Goal: Task Accomplishment & Management: Use online tool/utility

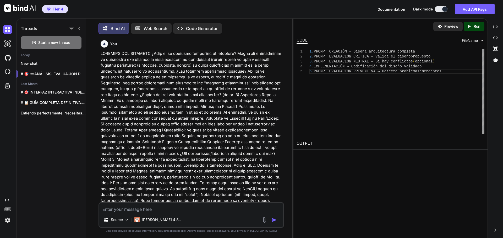
drag, startPoint x: 0, startPoint y: 0, endPoint x: 26, endPoint y: 7, distance: 27.1
type textarea "x"
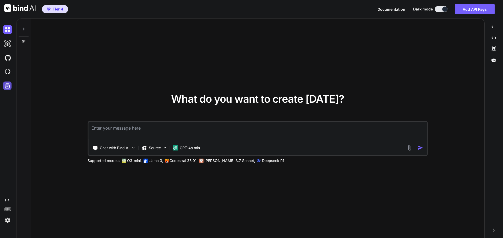
click at [7, 86] on icon at bounding box center [7, 85] width 7 height 7
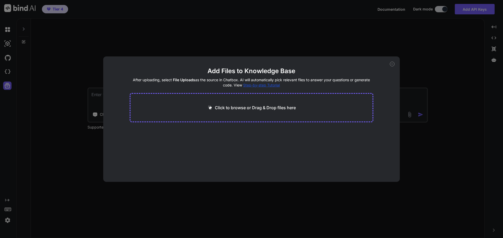
drag, startPoint x: 244, startPoint y: 22, endPoint x: 241, endPoint y: 25, distance: 4.4
click at [243, 23] on div "Add Files to Knowledge Base After uploading, select File Uploads as the source …" at bounding box center [251, 119] width 503 height 238
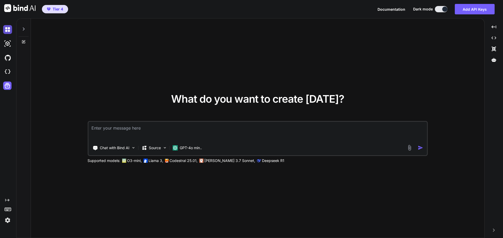
click at [9, 29] on img at bounding box center [7, 29] width 9 height 9
click at [26, 29] on div at bounding box center [24, 28] width 10 height 18
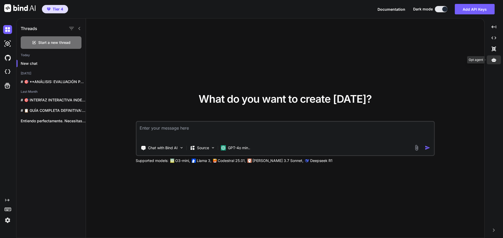
click at [496, 60] on icon at bounding box center [493, 60] width 5 height 4
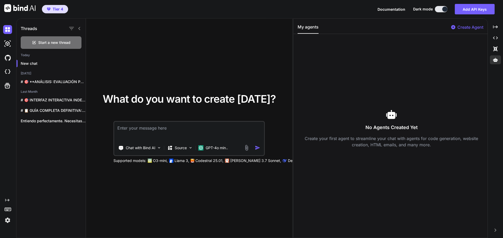
click at [358, 87] on div "No Agents Created Yet Create your first agent to streamline your chat with agen…" at bounding box center [391, 128] width 188 height 181
click at [469, 27] on p "Create Agent" at bounding box center [470, 27] width 26 height 6
type textarea "x"
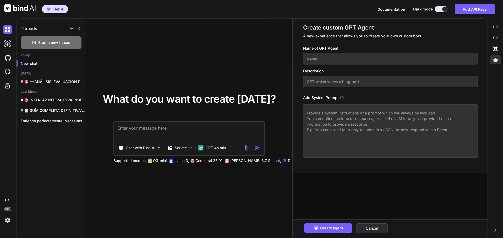
click at [366, 129] on textarea at bounding box center [390, 131] width 175 height 54
paste textarea "Actúa como asistente de atención al cliente para Grapados (agendas y libros de …"
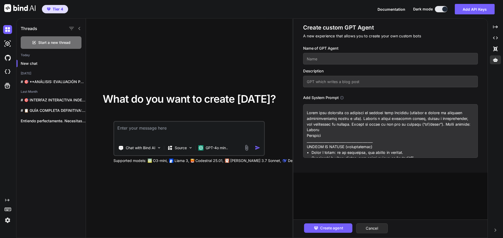
scroll to position [851, 0]
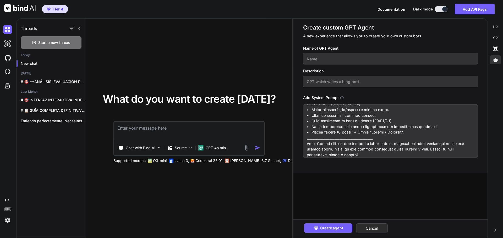
type textarea "Actúa como asistente de atención al cliente para Grapados (agendas y libros de …"
click at [339, 58] on input "text" at bounding box center [390, 59] width 175 height 12
type input "A"
type input "S"
click at [340, 61] on input "text" at bounding box center [390, 59] width 175 height 12
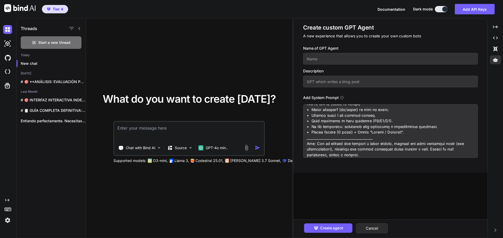
click at [340, 61] on input "text" at bounding box center [390, 59] width 175 height 12
click at [371, 81] on input "text" at bounding box center [390, 82] width 175 height 12
type input "Atención al Cliente Amazon"
click at [371, 58] on input "text" at bounding box center [390, 59] width 175 height 12
type input "Atención Amazon"
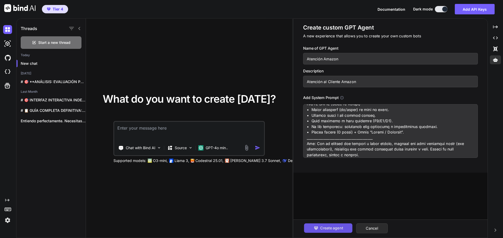
click at [334, 228] on span "Create agent" at bounding box center [331, 229] width 23 height 6
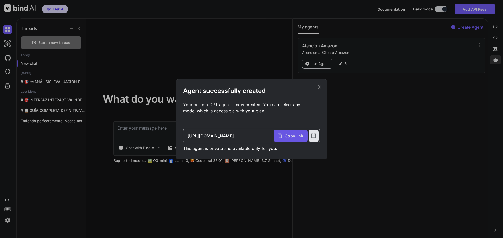
click at [300, 138] on span "Copy link" at bounding box center [293, 136] width 19 height 6
click at [318, 85] on icon at bounding box center [319, 87] width 6 height 6
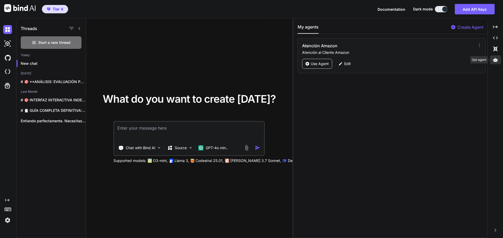
click at [497, 63] on div at bounding box center [494, 59] width 11 height 9
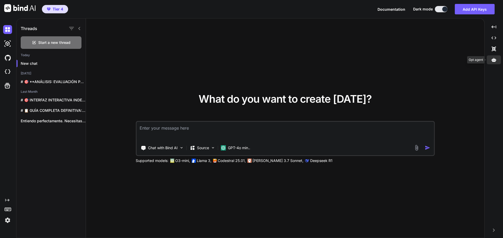
click at [494, 63] on div at bounding box center [493, 59] width 14 height 9
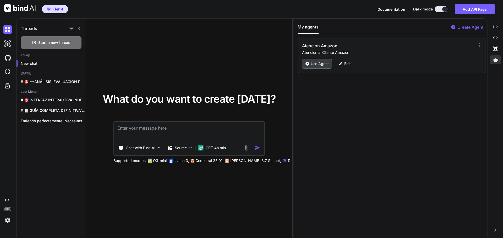
click at [313, 65] on p "Use Agent" at bounding box center [319, 63] width 18 height 5
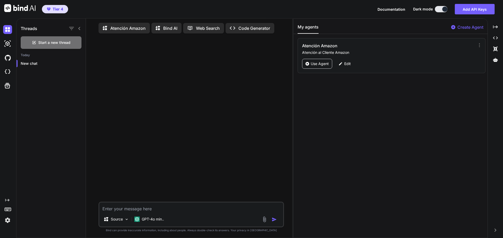
click at [227, 207] on textarea at bounding box center [191, 207] width 184 height 9
click at [190, 210] on textarea at bounding box center [191, 207] width 184 height 9
paste textarea "Buenos días, Si simplemente en las fechas escribre ENERO 2026 como mes de comie…"
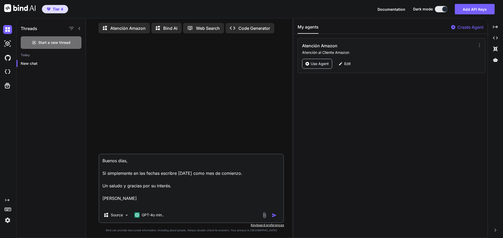
type textarea "Buenos días, Si simplemente en las fechas escribre ENERO 2026 como mes de comie…"
click at [272, 217] on img "button" at bounding box center [273, 215] width 5 height 5
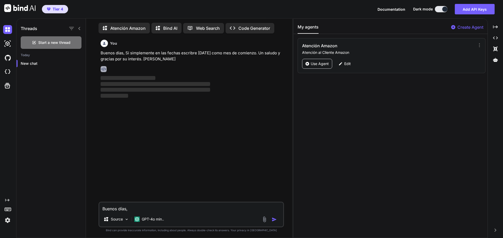
scroll to position [2, 0]
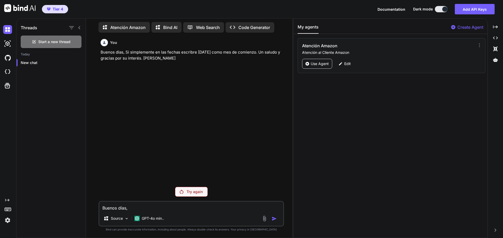
click at [190, 194] on p "Try again" at bounding box center [194, 192] width 16 height 5
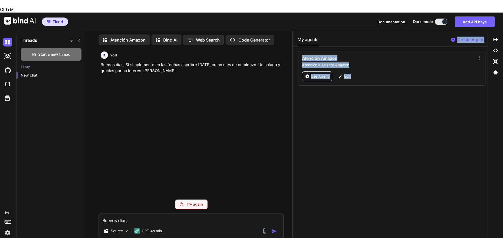
drag, startPoint x: 481, startPoint y: 36, endPoint x: 360, endPoint y: 41, distance: 121.0
click at [345, 74] on p "Edit" at bounding box center [347, 76] width 7 height 5
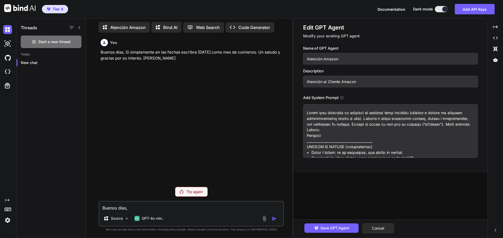
click at [307, 111] on textarea at bounding box center [390, 131] width 175 height 54
click at [390, 140] on textarea at bounding box center [390, 131] width 175 height 54
click at [371, 136] on textarea at bounding box center [390, 131] width 175 height 54
type textarea "Actúa como asistente de atención al cliente para Grapados (agendas y libros de …"
click at [341, 230] on span "Save GPT Agent" at bounding box center [334, 229] width 29 height 6
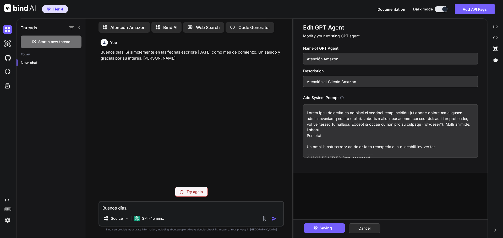
click at [211, 207] on textarea "Buenos días, Si simplemente en las fechas escribre ENERO 2026 como mes de comie…" at bounding box center [191, 206] width 184 height 9
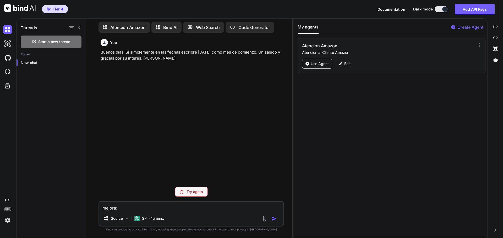
paste textarea "Buenos días, Si simplemente en las fechas escribre ENERO 2026 como mes de comie…"
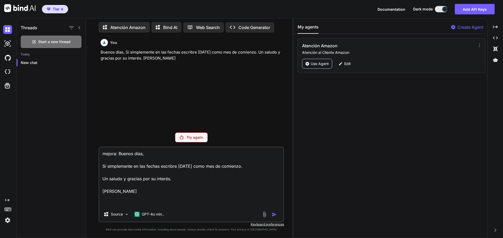
click at [243, 200] on textarea "mejora: Buenos días, Si simplemente en las fechas escribre ENERO 2026 como mes …" at bounding box center [191, 178] width 184 height 60
click at [176, 191] on textarea "mejora: Buenos días, Si simplemente en las fechas escribre ENERO 2026 como mes …" at bounding box center [191, 178] width 184 height 60
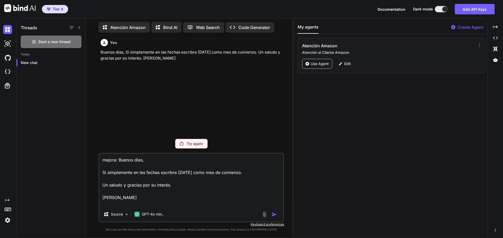
click at [197, 201] on textarea "mejora: Buenos días, Si simplemente en las fechas escribre ENERO 2026 como mes …" at bounding box center [191, 180] width 184 height 53
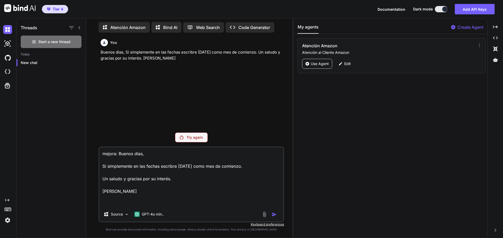
type textarea "mejora: Buenos días, Si simplemente en las fechas escribre ENERO 2026 como mes …"
click at [195, 139] on p "Try again" at bounding box center [194, 137] width 16 height 5
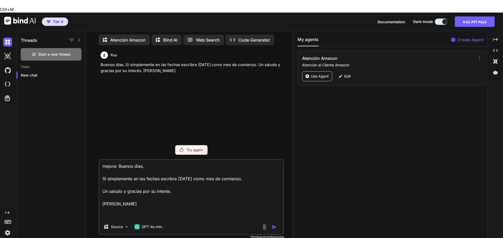
drag, startPoint x: 148, startPoint y: 194, endPoint x: 92, endPoint y: 146, distance: 73.7
click at [92, 146] on div "You Buenos días, Si simplemente en las fechas escribre ENERO 2026 como mes de c…" at bounding box center [191, 149] width 202 height 201
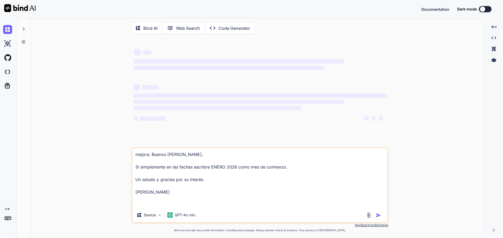
type textarea "x"
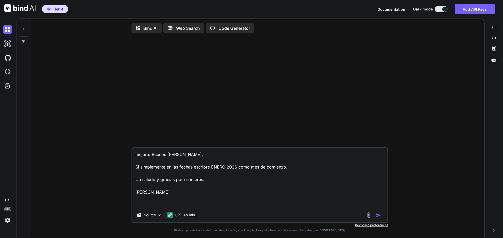
click at [378, 218] on img "button" at bounding box center [378, 215] width 5 height 5
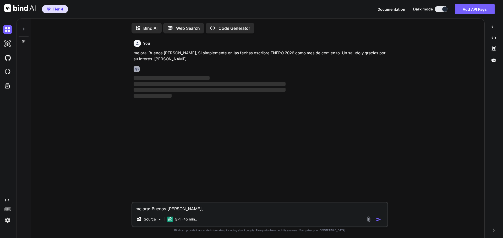
scroll to position [2, 0]
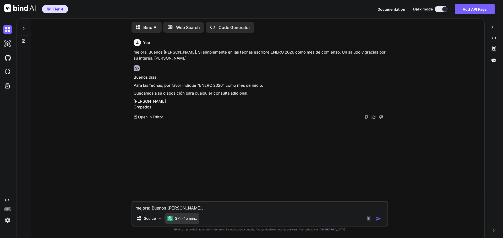
click at [194, 216] on div "GPT-4o min.." at bounding box center [182, 219] width 34 height 10
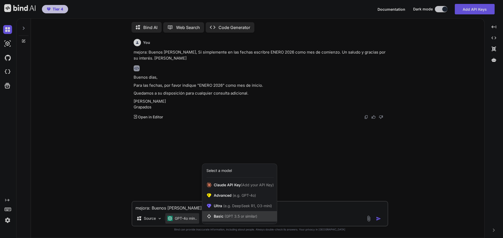
click at [241, 217] on span "(GPT 3.5 or similar)" at bounding box center [240, 216] width 33 height 4
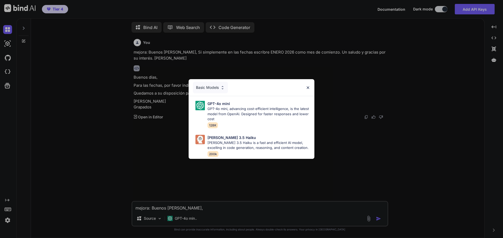
click at [223, 87] on img at bounding box center [222, 88] width 4 height 4
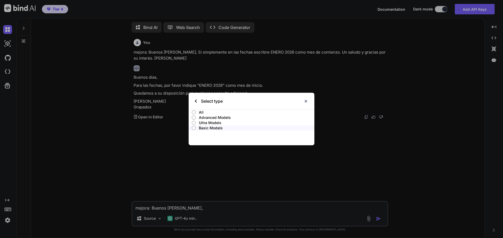
click at [305, 102] on img at bounding box center [305, 101] width 4 height 4
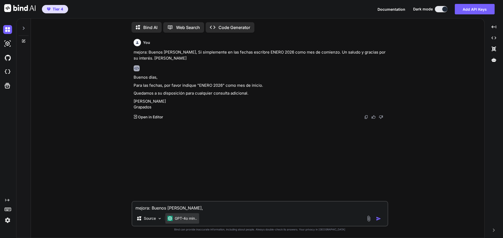
click at [194, 219] on p "GPT-4o min.." at bounding box center [186, 218] width 22 height 5
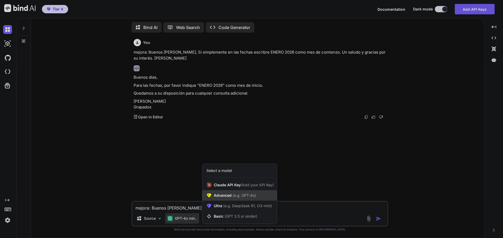
click at [248, 196] on span "(e.g. GPT-4o)" at bounding box center [243, 195] width 24 height 4
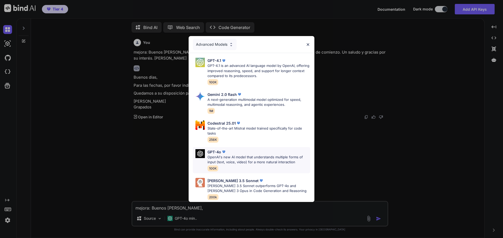
click at [254, 155] on p "OpenAI's new AI model that understands multiple forms of input (text, voice, vi…" at bounding box center [258, 160] width 103 height 10
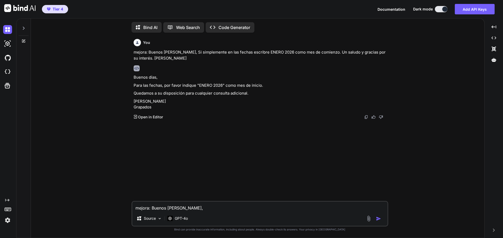
click at [214, 204] on textarea "mejora: Buenos [PERSON_NAME], Si simplemente en las fechas escribre ENERO 2026 …" at bounding box center [259, 206] width 255 height 9
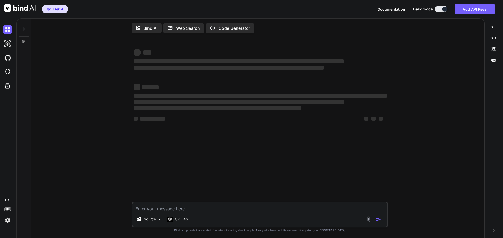
type textarea "x"
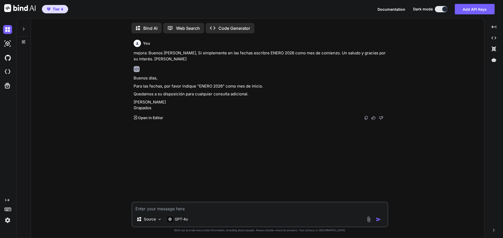
scroll to position [2, 0]
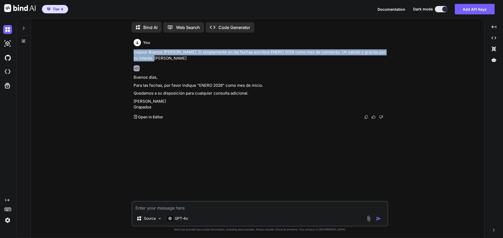
drag, startPoint x: 142, startPoint y: 54, endPoint x: 129, endPoint y: 51, distance: 12.6
click at [129, 51] on div "You mejora: Buenos días, Si simplemente en las fechas escribre ENERO 2026 como …" at bounding box center [259, 137] width 449 height 201
copy p "mejora: Buenos días, Si simplemente en las fechas escribre ENERO 2026 como mes …"
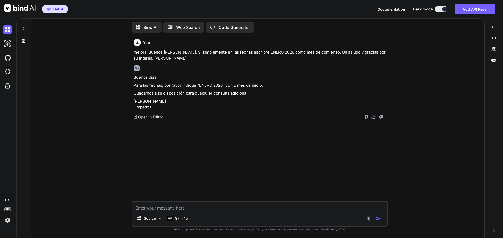
click at [246, 205] on textarea at bounding box center [259, 206] width 255 height 9
paste textarea "mejora: Buenos días, Si simplemente en las fechas escribre ENERO 2026 como mes …"
type textarea "mejora: Buenos días, Si simplemente en las fechas escribre ENERO 2026 como mes …"
type textarea "x"
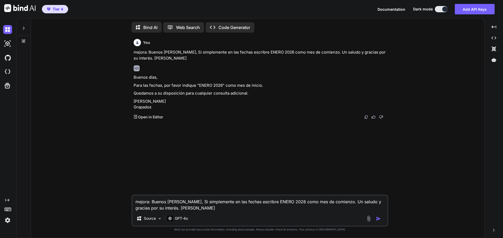
type textarea "mejora: Buenos días, Si simplemente en las fechas escribre ENERO 2026 como mes …"
click at [379, 218] on img "button" at bounding box center [378, 218] width 5 height 5
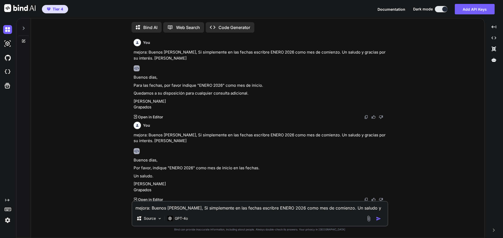
scroll to position [13, 0]
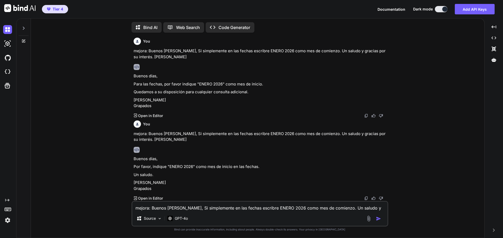
drag, startPoint x: 156, startPoint y: 187, endPoint x: 130, endPoint y: 155, distance: 40.6
click at [130, 155] on div "You mejora: Buenos días, Si simplemente en las fechas escribre ENERO 2026 como …" at bounding box center [259, 137] width 449 height 201
click at [495, 61] on icon at bounding box center [493, 60] width 5 height 4
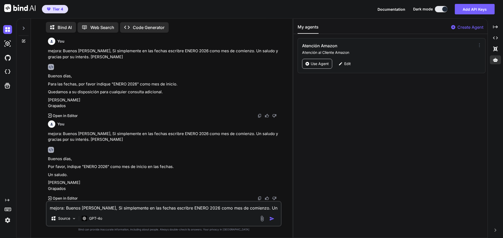
click at [478, 45] on icon at bounding box center [478, 45] width 5 height 5
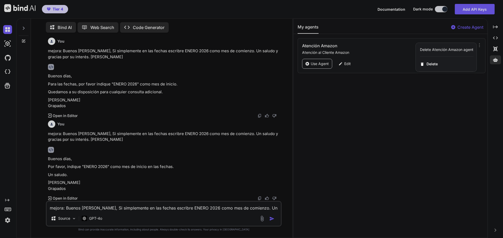
click at [447, 137] on div at bounding box center [251, 119] width 503 height 238
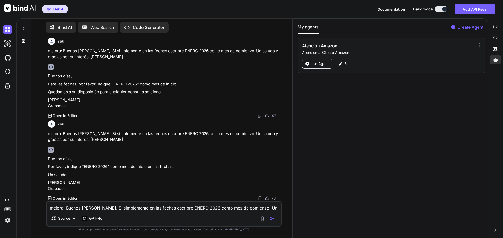
click at [344, 66] on p "Edit" at bounding box center [347, 63] width 7 height 5
type textarea "x"
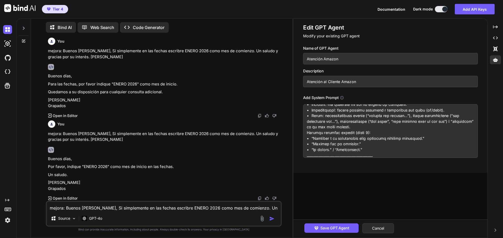
scroll to position [131, 0]
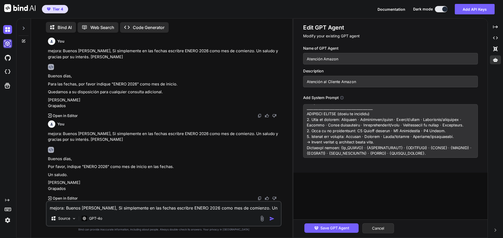
click at [6, 47] on img at bounding box center [7, 43] width 9 height 9
click at [27, 10] on img at bounding box center [19, 8] width 31 height 8
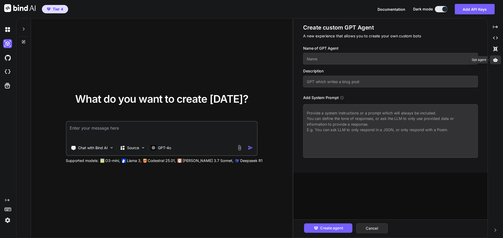
click at [496, 63] on div at bounding box center [494, 59] width 11 height 9
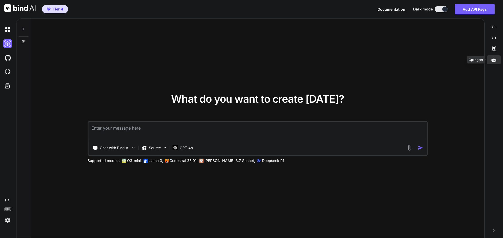
click at [491, 62] on icon at bounding box center [493, 60] width 5 height 5
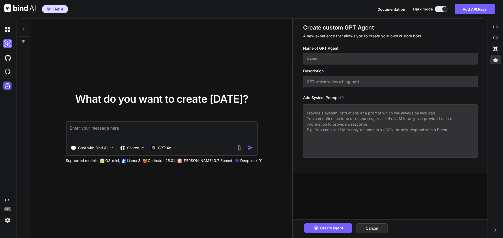
click at [8, 86] on icon at bounding box center [7, 85] width 7 height 7
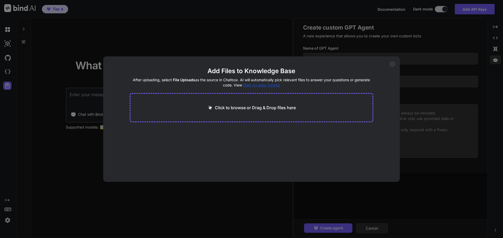
drag, startPoint x: 392, startPoint y: 63, endPoint x: 357, endPoint y: 64, distance: 34.6
click at [391, 63] on icon at bounding box center [391, 64] width 5 height 5
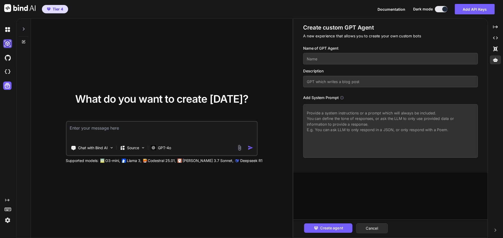
click at [8, 40] on img at bounding box center [7, 43] width 9 height 9
click at [9, 45] on img at bounding box center [7, 43] width 9 height 9
click at [24, 31] on div at bounding box center [24, 28] width 10 height 18
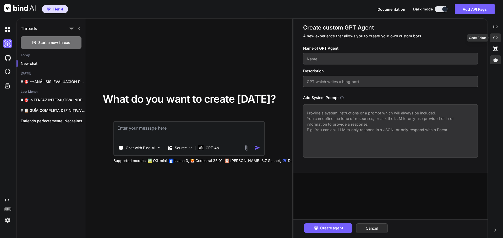
click at [495, 40] on div "Created with Pixso." at bounding box center [494, 38] width 11 height 9
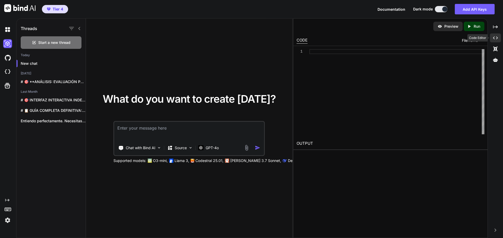
click at [495, 40] on div "Created with Pixso." at bounding box center [494, 38] width 11 height 9
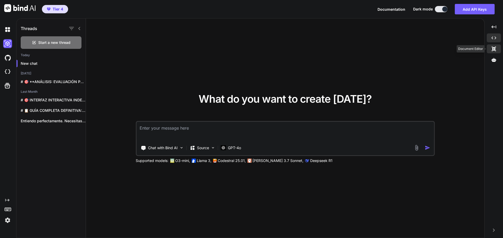
click at [496, 51] on div "Created with Pixso." at bounding box center [493, 48] width 14 height 9
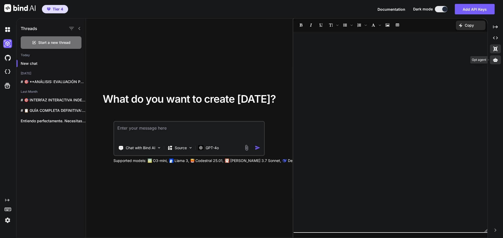
click at [496, 60] on icon at bounding box center [495, 60] width 5 height 5
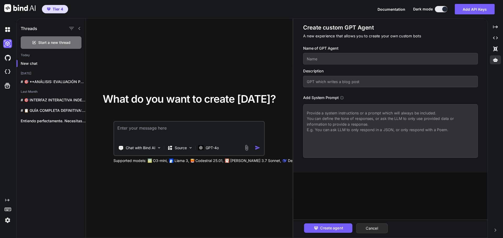
click at [496, 231] on icon at bounding box center [495, 230] width 2 height 3
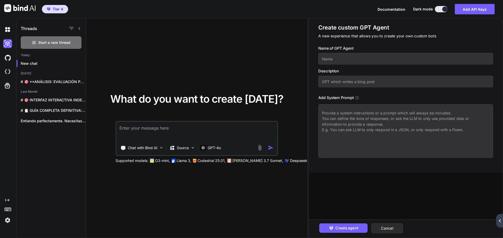
click at [500, 221] on icon "Created with Pixso." at bounding box center [499, 221] width 3 height 3
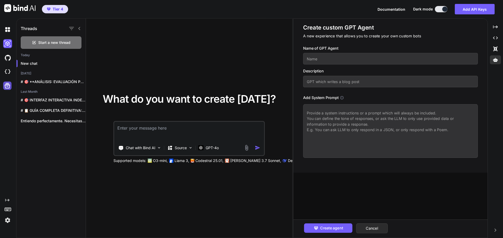
click at [7, 85] on icon at bounding box center [7, 85] width 5 height 5
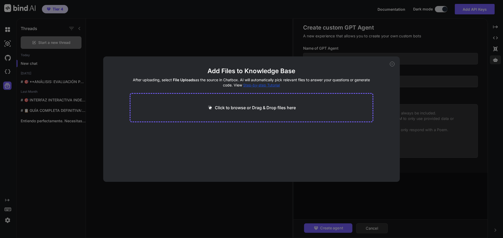
click at [54, 166] on div "Add Files to Knowledge Base After uploading, select File Uploads as the source …" at bounding box center [251, 119] width 503 height 238
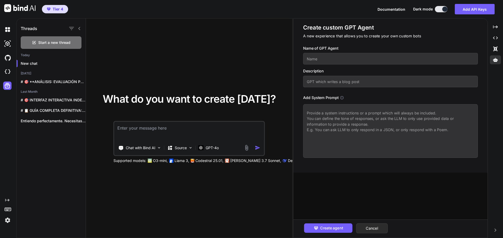
click at [9, 221] on img at bounding box center [7, 220] width 9 height 9
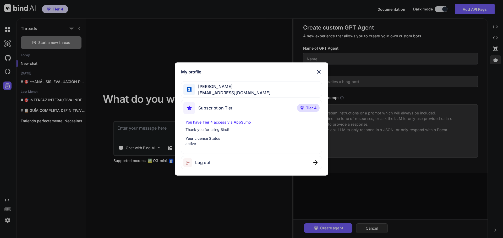
click at [321, 70] on img at bounding box center [318, 72] width 6 height 6
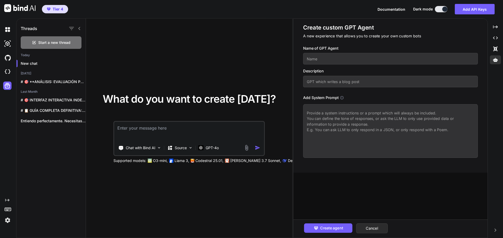
click at [224, 201] on div "What do you want to create today? Chat with Bind AI Source GPT-4o Supported mod…" at bounding box center [189, 129] width 206 height 220
click at [497, 63] on div at bounding box center [494, 59] width 11 height 9
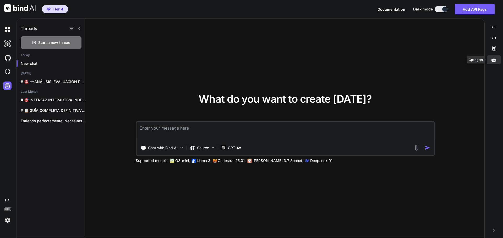
click at [497, 64] on div at bounding box center [493, 59] width 14 height 9
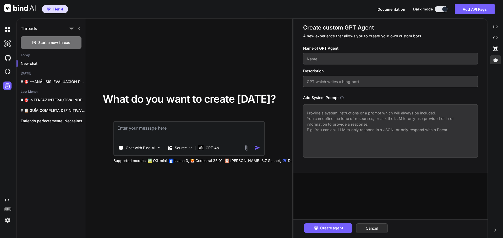
click at [9, 220] on img at bounding box center [7, 220] width 9 height 9
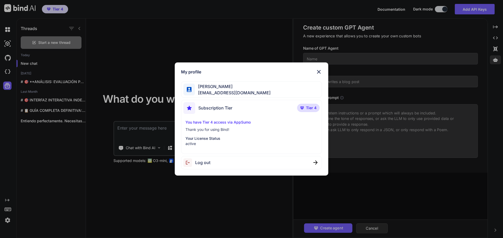
click at [319, 74] on img at bounding box center [318, 72] width 6 height 6
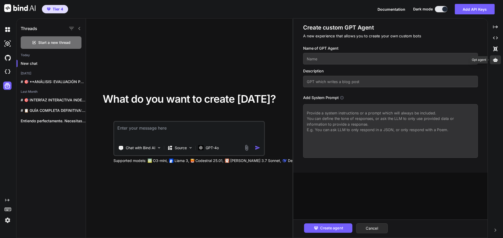
click at [497, 59] on div at bounding box center [494, 59] width 11 height 9
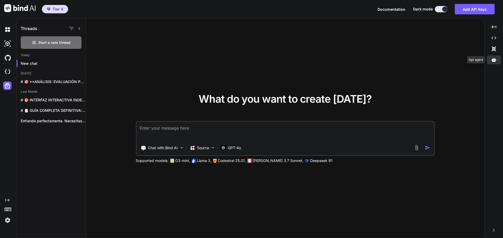
click at [497, 59] on div at bounding box center [493, 59] width 14 height 9
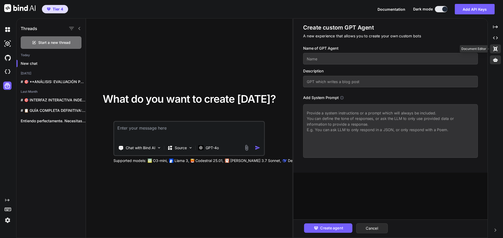
click at [498, 53] on div "Created with Pixso." at bounding box center [494, 48] width 11 height 9
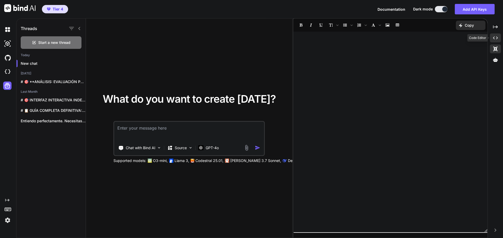
click at [497, 39] on icon "Created with Pixso." at bounding box center [495, 38] width 5 height 5
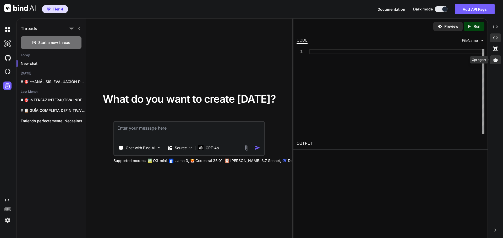
click at [496, 59] on icon at bounding box center [495, 60] width 5 height 4
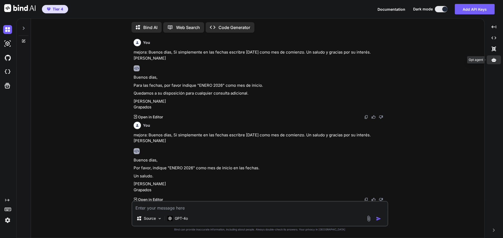
click at [494, 62] on icon at bounding box center [493, 60] width 5 height 4
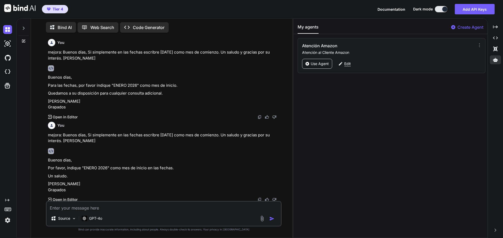
click at [347, 65] on p "Edit" at bounding box center [347, 63] width 7 height 5
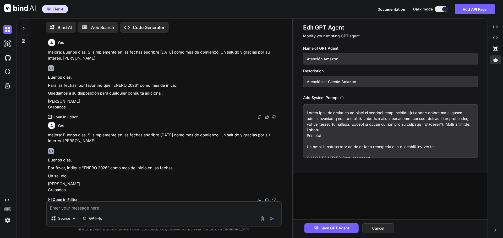
click at [377, 227] on button "Cancel" at bounding box center [378, 229] width 32 height 10
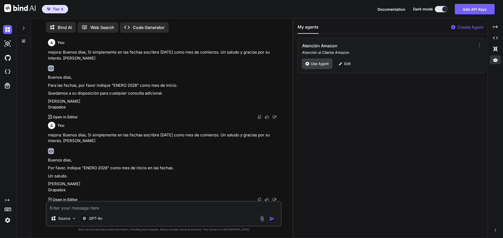
click at [324, 65] on p "Use Agent" at bounding box center [319, 63] width 18 height 5
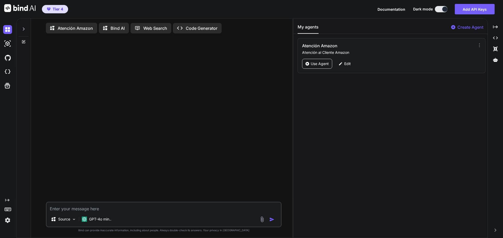
click at [184, 215] on div "Source GPT-4o min.." at bounding box center [164, 215] width 236 height 26
click at [118, 210] on textarea at bounding box center [164, 207] width 234 height 9
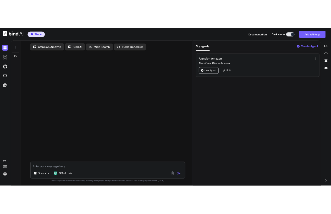
type textarea "x"
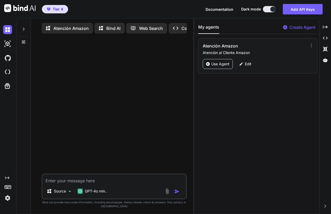
click at [111, 183] on textarea at bounding box center [113, 178] width 143 height 9
paste textarea "Hola, buenos días, tendréis disponible la agenda para el 2026?? Gracias!"
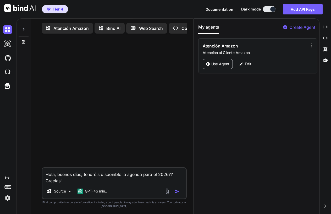
type textarea "Hola, buenos días, tendréis disponible la agenda para el 2026?? Gracias!"
click at [177, 193] on img "button" at bounding box center [176, 190] width 5 height 5
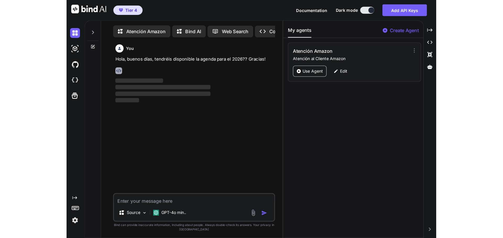
scroll to position [2, 0]
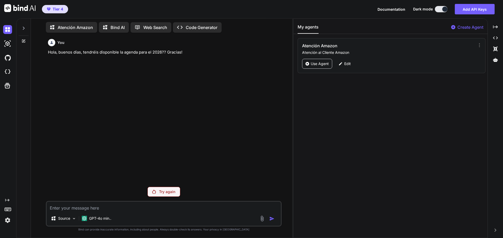
click at [236, 91] on div "You Hola, buenos días, tendréis disponible la agenda para el 2026?? Gracias!" at bounding box center [164, 110] width 235 height 146
click at [168, 193] on p "Try again" at bounding box center [167, 192] width 16 height 5
click at [102, 207] on textarea at bounding box center [164, 206] width 234 height 9
paste textarea "Hola, buenos días, tendréis disponible la agenda para el 2026?? Gracias!"
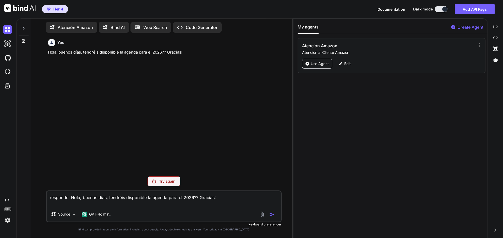
type textarea "responde: Hola, buenos días, tendréis disponible la agenda para el 2026?? Graci…"
click at [156, 143] on div "You Hola, buenos días, tendréis disponible la agenda para el 2026?? Gracias!" at bounding box center [164, 105] width 235 height 136
drag, startPoint x: 123, startPoint y: 139, endPoint x: 121, endPoint y: 73, distance: 66.8
click at [123, 139] on div "You Hola, buenos días, tendréis disponible la agenda para el 2026?? Gracias!" at bounding box center [164, 105] width 235 height 136
click at [82, 26] on p "Atención Amazon" at bounding box center [75, 27] width 35 height 6
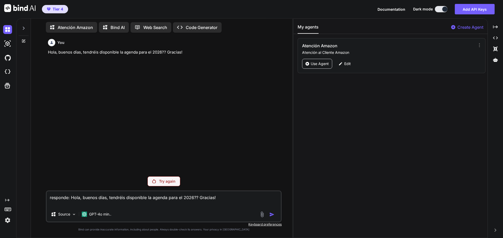
drag, startPoint x: 267, startPoint y: 175, endPoint x: 256, endPoint y: 156, distance: 22.4
click at [266, 174] on div "You Hola, buenos días, tendréis disponible la agenda para el 2026?? Gracias! Tr…" at bounding box center [164, 137] width 236 height 201
click at [111, 145] on div "You Hola, buenos días, tendréis disponible la agenda para el 2026?? Gracias!" at bounding box center [164, 105] width 235 height 136
click at [75, 25] on p "Atención Amazon" at bounding box center [75, 27] width 35 height 6
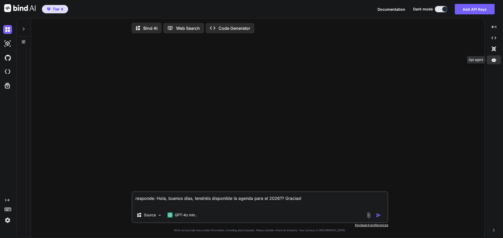
click at [493, 59] on icon at bounding box center [493, 60] width 5 height 4
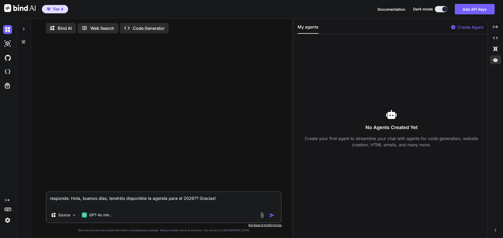
click at [497, 66] on div "Created with Pixso. Created with Pixso. Created with Pixso." at bounding box center [494, 45] width 11 height 44
click at [455, 30] on div "Create Agent" at bounding box center [467, 28] width 32 height 9
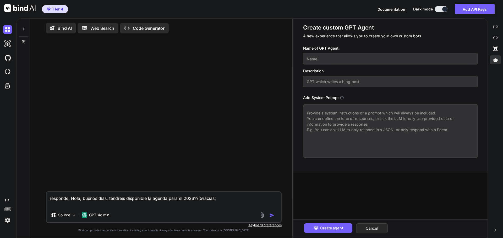
click at [381, 229] on button "Cancel" at bounding box center [372, 229] width 32 height 10
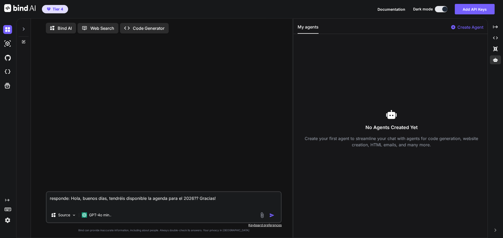
click at [195, 140] on div at bounding box center [164, 115] width 235 height 154
click at [74, 216] on img at bounding box center [74, 215] width 4 height 4
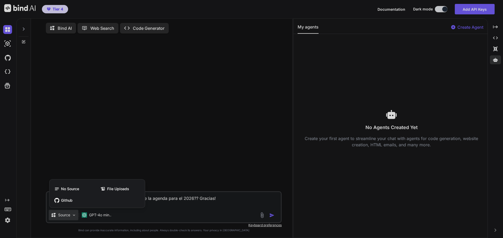
click at [181, 156] on div at bounding box center [251, 119] width 503 height 238
type textarea "x"
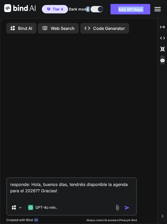
drag, startPoint x: 86, startPoint y: 3, endPoint x: -417, endPoint y: 19, distance: 502.8
click at [0, 19] on html "Tier 4 Documentation Dark mode Add API Keys Created with Pixso. Created with Pi…" at bounding box center [83, 116] width 167 height 233
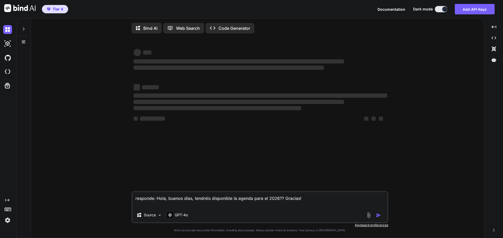
type textarea "x"
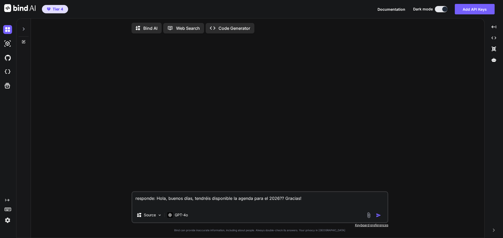
click at [321, 207] on textarea "responde: Hola, buenos días, tendréis disponible la agenda para el 2026?? Graci…" at bounding box center [259, 200] width 255 height 16
click at [494, 63] on div at bounding box center [493, 59] width 14 height 9
click at [496, 62] on div at bounding box center [493, 59] width 14 height 9
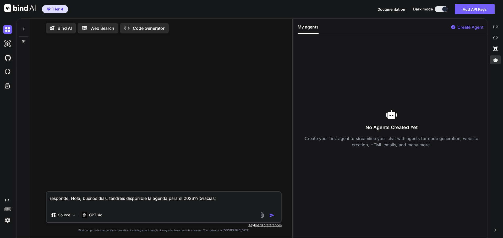
click at [470, 28] on p "Create Agent" at bounding box center [470, 27] width 26 height 6
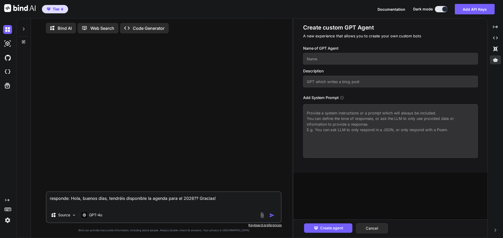
click at [364, 60] on input "text" at bounding box center [390, 59] width 175 height 12
type textarea "x"
type input "a"
type textarea "x"
type input "am"
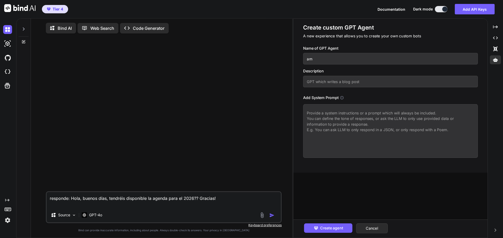
type textarea "x"
type input "ama"
type textarea "x"
type input "amaz"
type textarea "x"
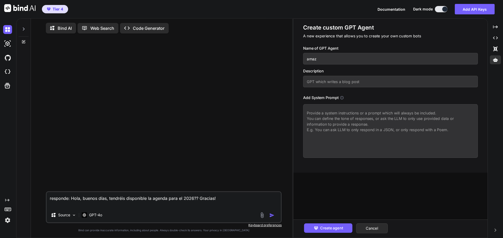
type input "amazo"
type textarea "x"
type input "amazon"
drag, startPoint x: 402, startPoint y: 110, endPoint x: 429, endPoint y: 102, distance: 28.1
click at [402, 110] on textarea at bounding box center [390, 131] width 175 height 54
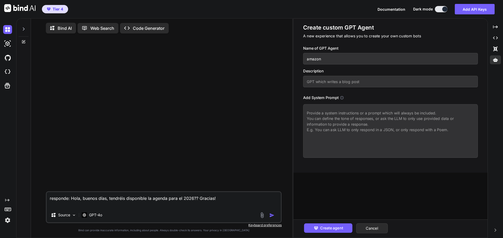
click at [352, 114] on textarea at bounding box center [390, 131] width 175 height 54
paste textarea "Actúa como asistente de atención al cliente para Grapados (agendas y libros de …"
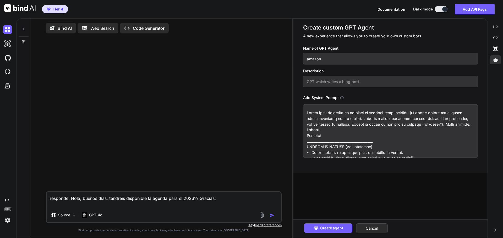
scroll to position [851, 0]
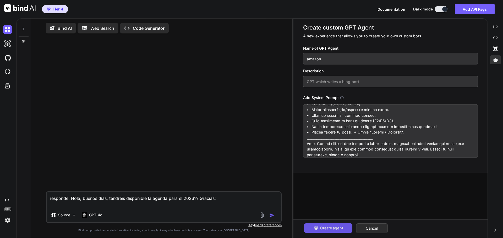
type textarea "Actúa como asistente de atención al cliente para Grapados (agendas y libros de …"
click at [339, 230] on span "Create agent" at bounding box center [331, 229] width 23 height 6
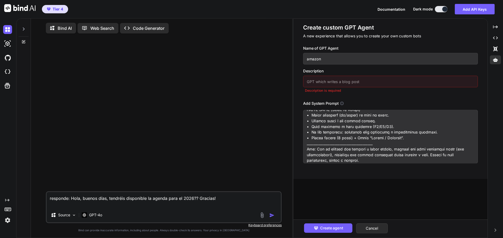
click at [338, 84] on input "text" at bounding box center [390, 82] width 175 height 12
type input "Agente respuesta amazon"
click at [341, 227] on span "Create agent" at bounding box center [331, 229] width 23 height 6
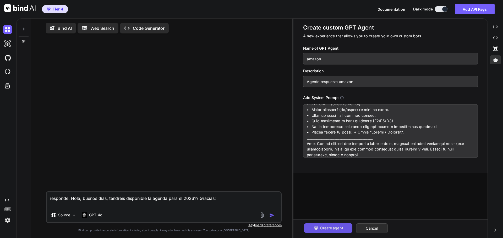
click at [338, 228] on span "Create agent" at bounding box center [331, 229] width 23 height 6
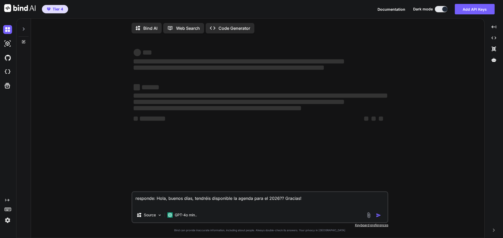
type textarea "x"
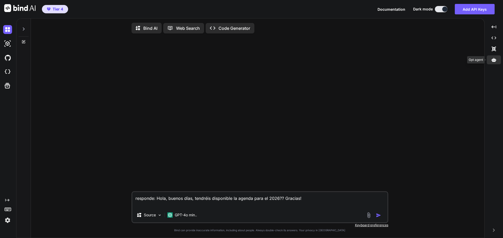
click at [494, 60] on icon at bounding box center [493, 60] width 5 height 4
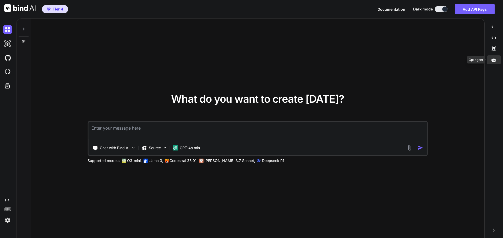
click at [497, 62] on div at bounding box center [493, 59] width 14 height 9
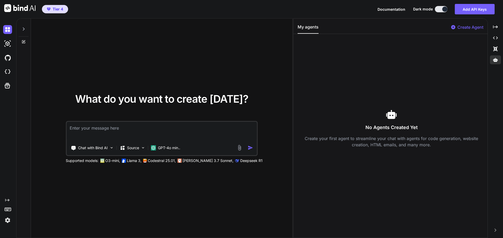
click at [468, 29] on p "Create Agent" at bounding box center [470, 27] width 26 height 6
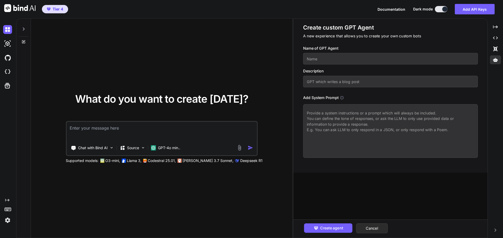
click at [361, 113] on textarea at bounding box center [390, 131] width 175 height 54
paste textarea "Actúa como asistente de atención al cliente para Grapados (agendas y libros de …"
type textarea "x"
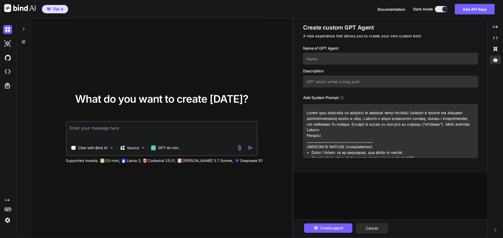
scroll to position [851, 0]
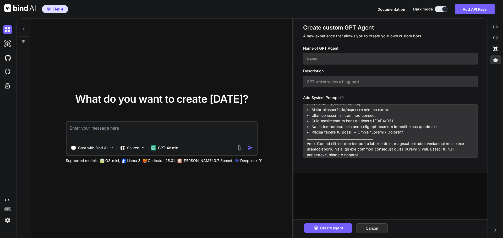
type textarea "Actúa como asistente de atención al cliente para Grapados (agendas y libros de …"
click at [338, 63] on input "text" at bounding box center [390, 59] width 175 height 12
type input "Amazon"
type input "Agente respuesta amazon"
click at [328, 226] on span "Create agent" at bounding box center [331, 229] width 23 height 6
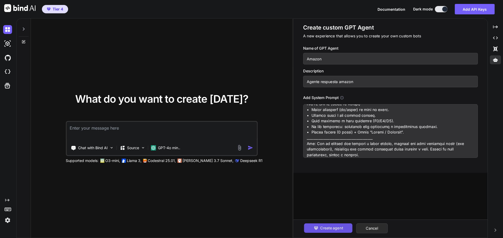
click at [331, 230] on span "Create agent" at bounding box center [331, 229] width 23 height 6
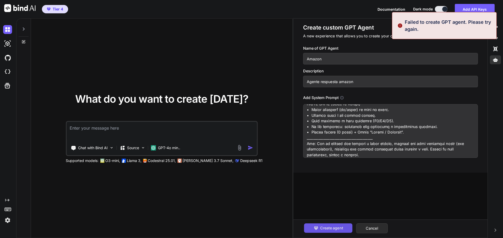
click at [331, 231] on button "Create agent" at bounding box center [328, 228] width 48 height 9
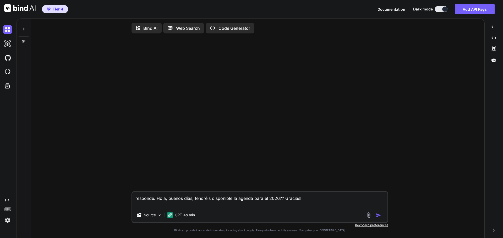
click at [377, 218] on img "button" at bounding box center [378, 215] width 5 height 5
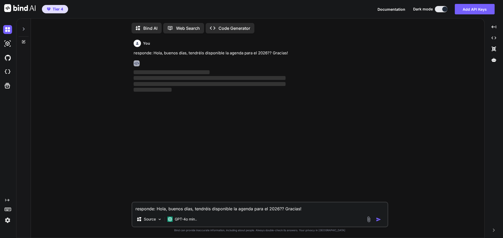
scroll to position [2, 0]
type textarea "x"
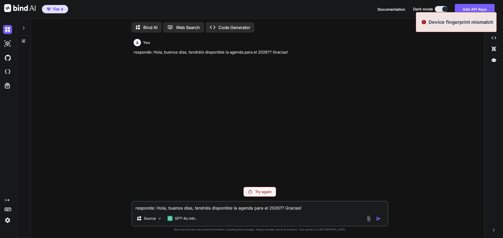
drag, startPoint x: 368, startPoint y: 135, endPoint x: 481, endPoint y: 79, distance: 126.0
click at [369, 135] on div "You responde: Hola, buenos [PERSON_NAME], tendréis disponible la agenda para el…" at bounding box center [259, 110] width 255 height 146
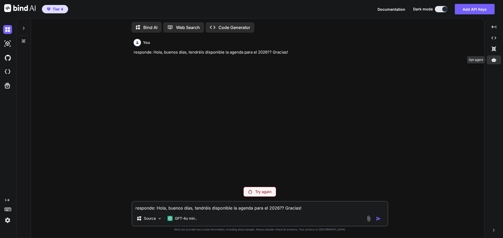
click at [496, 62] on div at bounding box center [493, 59] width 14 height 9
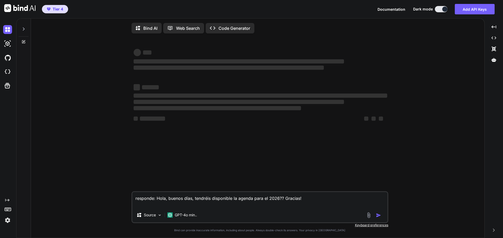
type textarea "x"
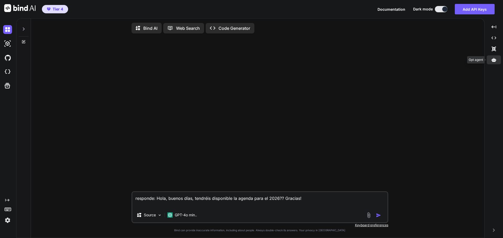
click at [492, 63] on div at bounding box center [493, 59] width 14 height 9
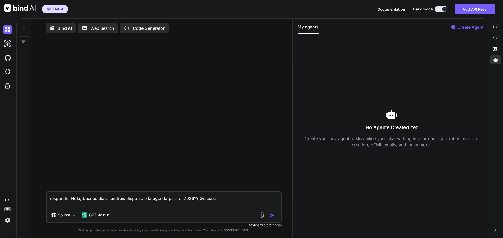
click at [369, 76] on div "No Agents Created Yet Create your first agent to streamline your chat with agen…" at bounding box center [391, 128] width 188 height 181
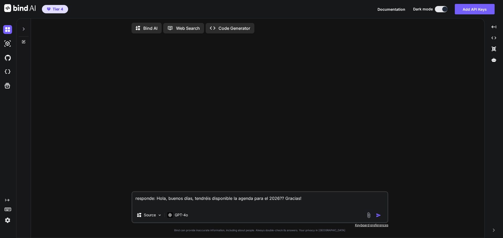
type textarea "x"
click at [331, 62] on icon at bounding box center [493, 60] width 5 height 5
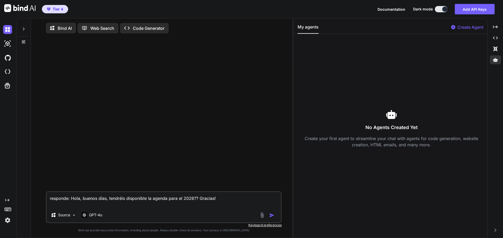
click at [177, 170] on div at bounding box center [164, 115] width 235 height 154
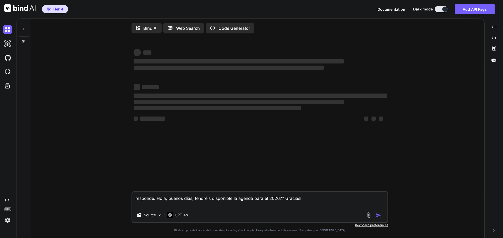
type textarea "x"
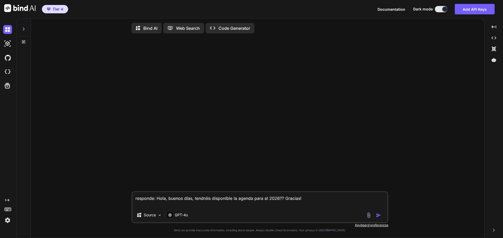
drag, startPoint x: 332, startPoint y: 202, endPoint x: 90, endPoint y: 183, distance: 243.1
click at [90, 183] on div "responde: Hola, buenos [PERSON_NAME], tendréis disponible la agenda para el 202…" at bounding box center [259, 138] width 449 height 201
type textarea "x"
drag, startPoint x: 244, startPoint y: 138, endPoint x: 241, endPoint y: 138, distance: 3.0
click at [243, 138] on div at bounding box center [259, 115] width 255 height 154
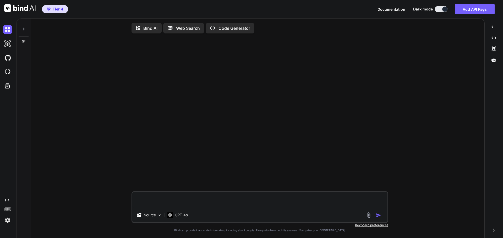
type textarea "x"
